Goal: Contribute content: Add original content to the website for others to see

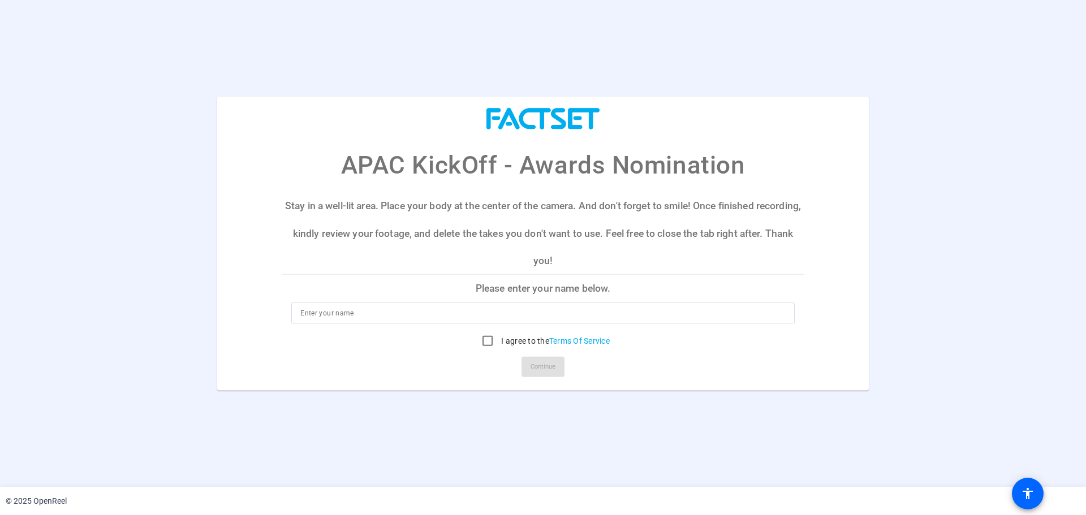
click at [670, 348] on div "I agree to the Terms Of Service" at bounding box center [542, 341] width 503 height 23
click at [572, 317] on input at bounding box center [542, 314] width 485 height 14
type input "Emerald"
click at [489, 347] on input "I agree to the Terms Of Service" at bounding box center [487, 341] width 23 height 23
checkbox input "true"
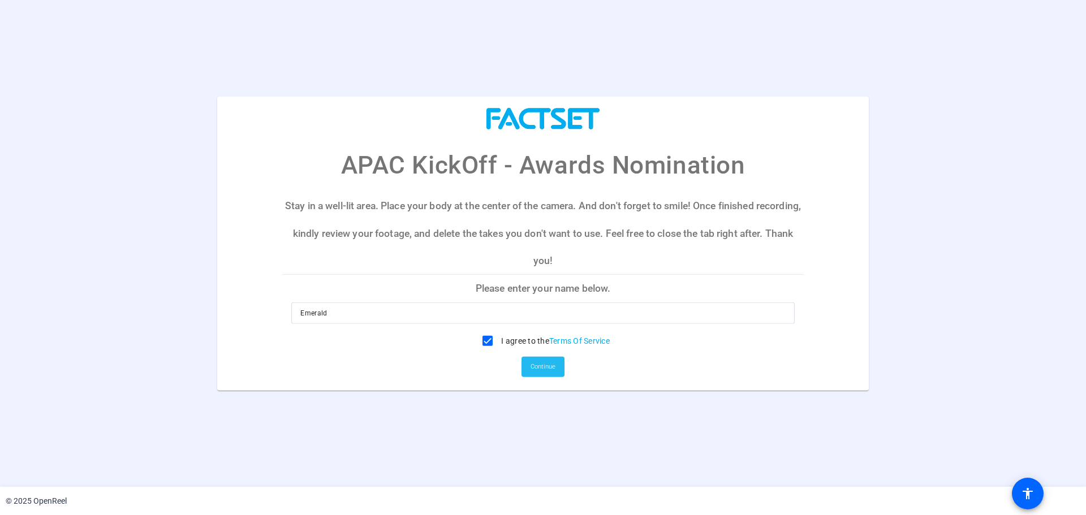
click at [548, 367] on span "Continue" at bounding box center [542, 367] width 25 height 17
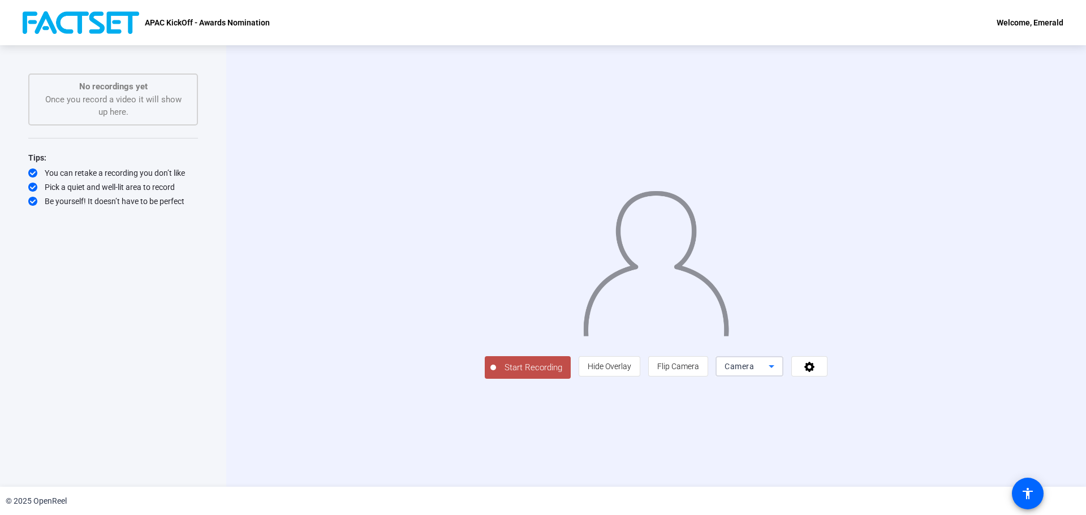
click at [778, 373] on icon at bounding box center [772, 367] width 14 height 14
click at [918, 449] on div at bounding box center [543, 257] width 1086 height 515
click at [778, 373] on icon at bounding box center [772, 367] width 14 height 14
click at [888, 387] on mat-option "Screen" at bounding box center [892, 389] width 68 height 23
